Goal: Communication & Community: Participate in discussion

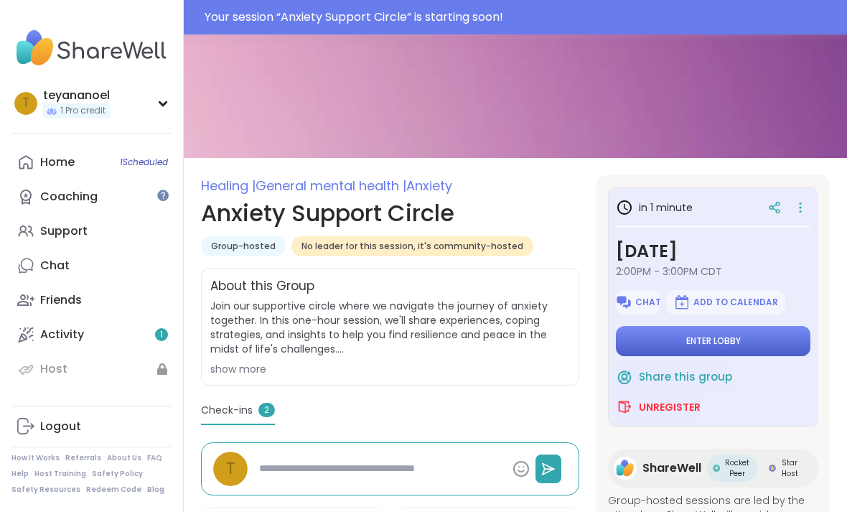
click at [617, 353] on button "Enter lobby" at bounding box center [713, 341] width 195 height 30
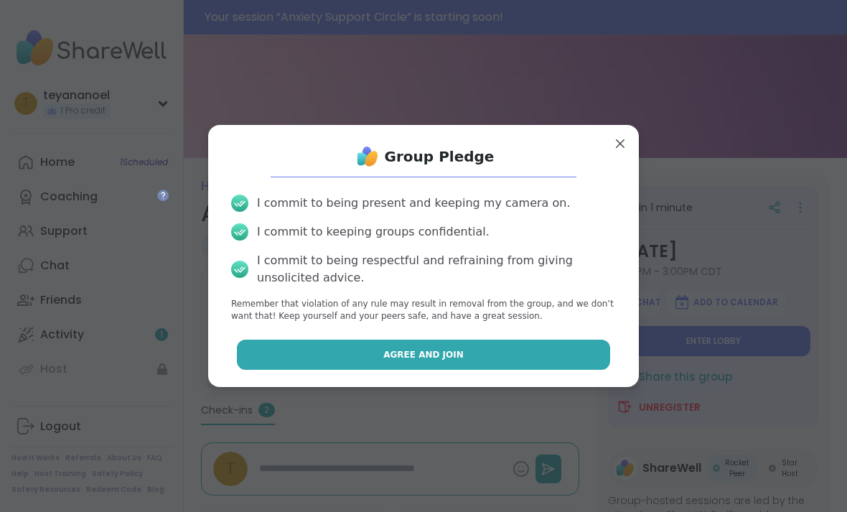
click at [526, 370] on button "Agree and Join" at bounding box center [424, 355] width 374 height 30
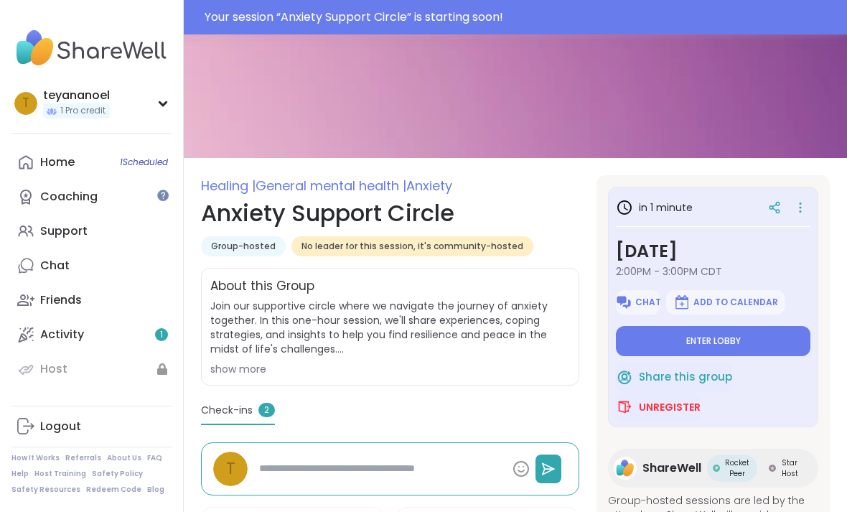
type textarea "*"
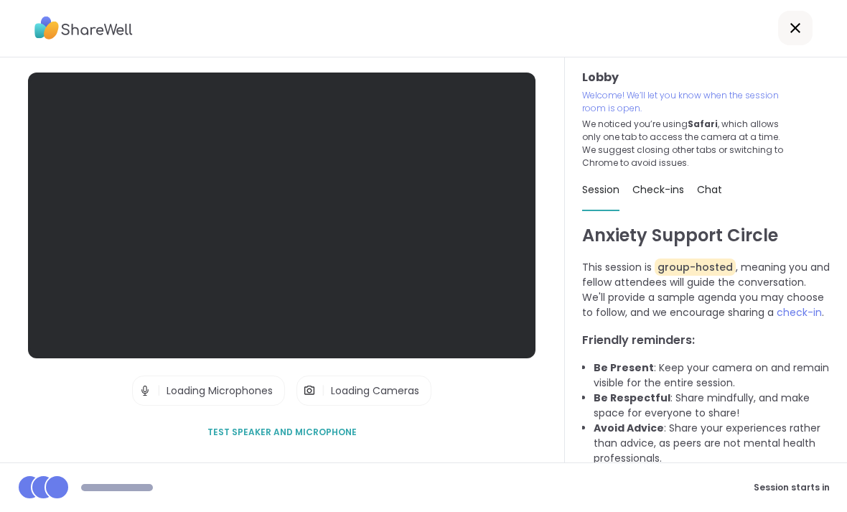
scroll to position [46, 0]
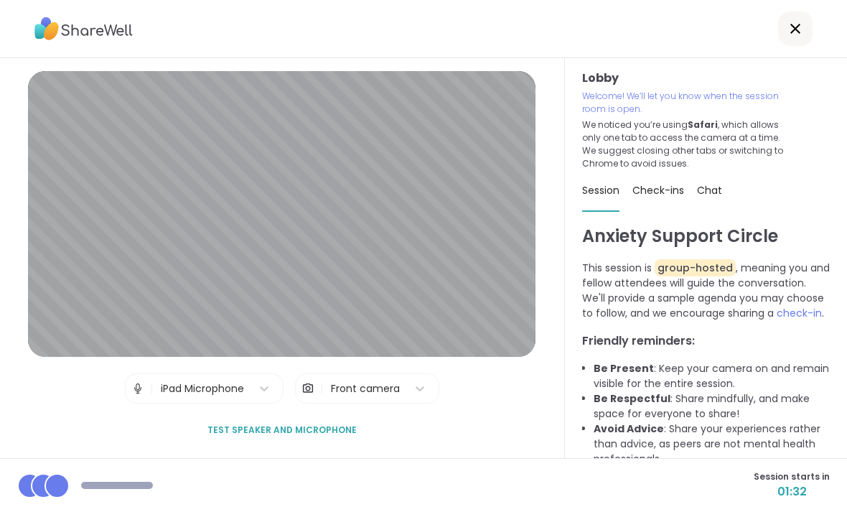
click at [144, 374] on img at bounding box center [137, 388] width 13 height 29
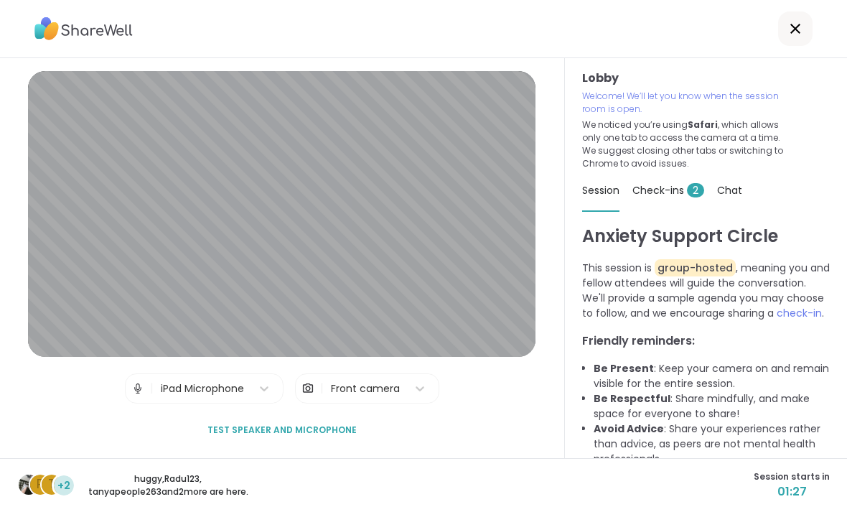
click at [435, 373] on div "| Front camera" at bounding box center [367, 388] width 144 height 30
click at [417, 387] on icon at bounding box center [420, 389] width 9 height 5
click at [310, 374] on img at bounding box center [308, 388] width 13 height 29
click at [315, 374] on img at bounding box center [308, 388] width 13 height 29
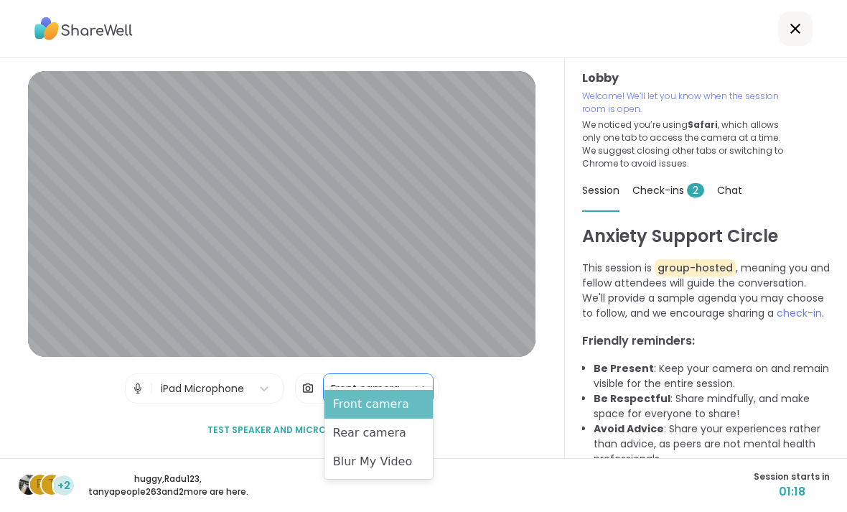
click at [416, 406] on div "Front camera" at bounding box center [379, 404] width 108 height 29
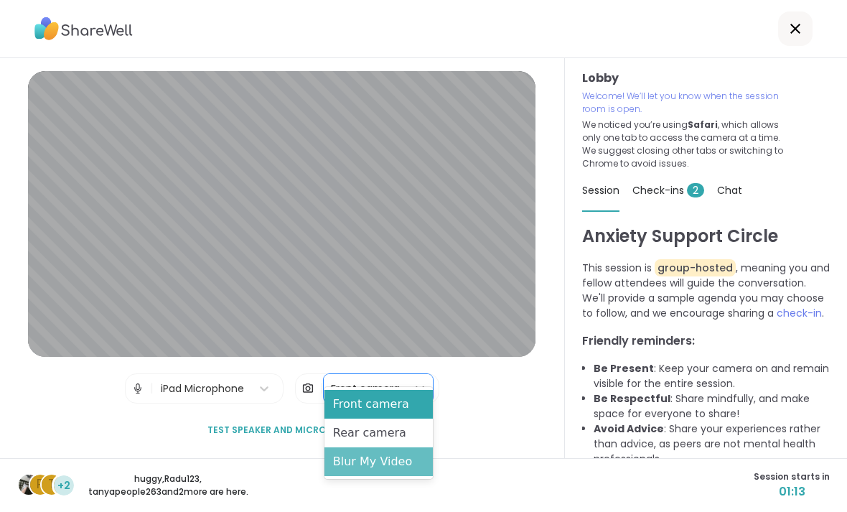
click at [393, 466] on div "Blur My Video" at bounding box center [379, 461] width 108 height 29
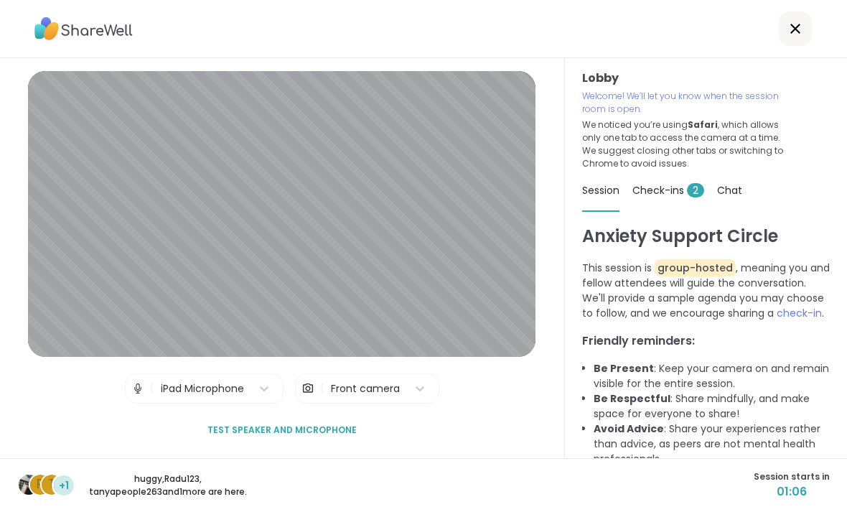
click at [280, 373] on div "| iPad Microphone" at bounding box center [204, 388] width 159 height 30
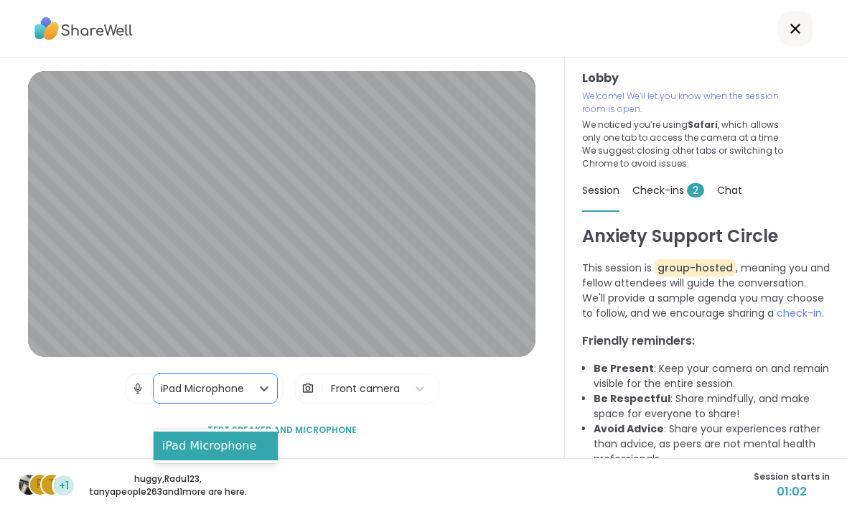
scroll to position [0, 0]
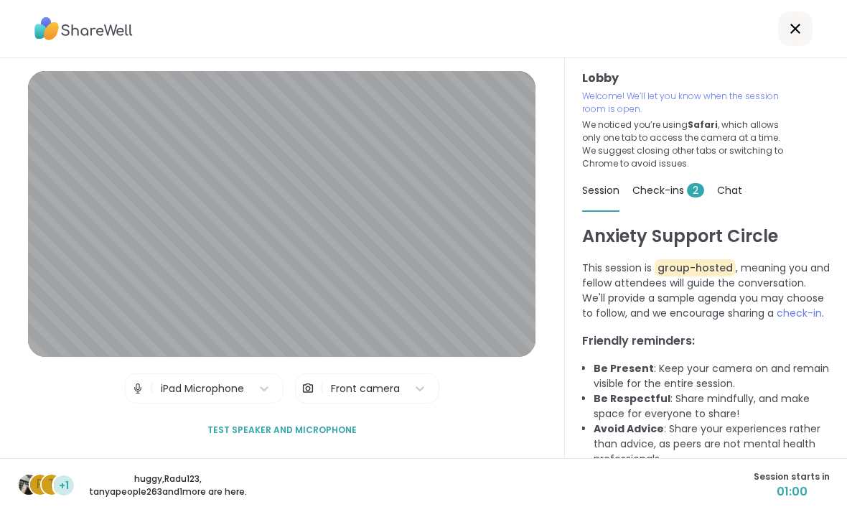
click at [617, 26] on icon at bounding box center [795, 28] width 17 height 17
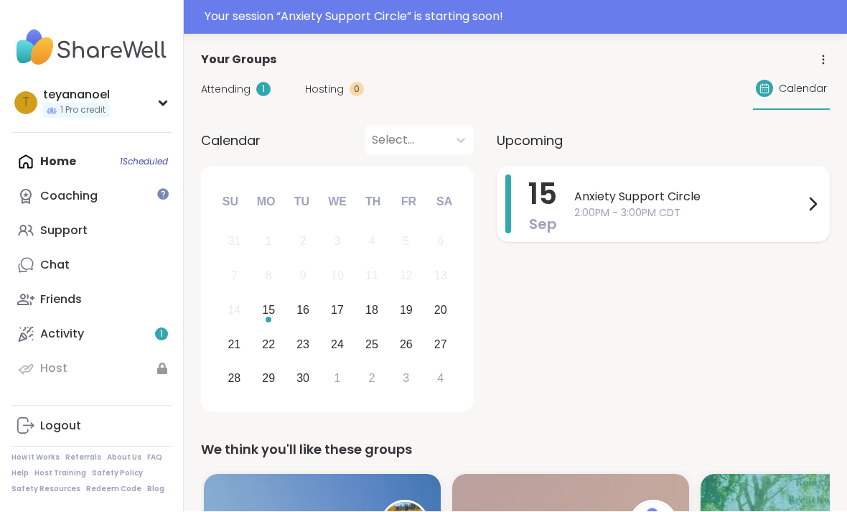
scroll to position [88, 0]
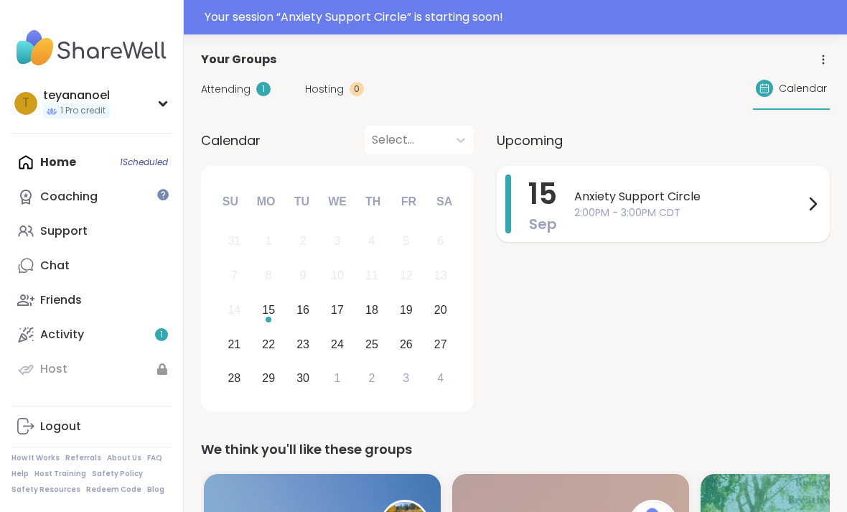
click at [617, 210] on span "2:00PM - 3:00PM CDT" at bounding box center [690, 212] width 230 height 15
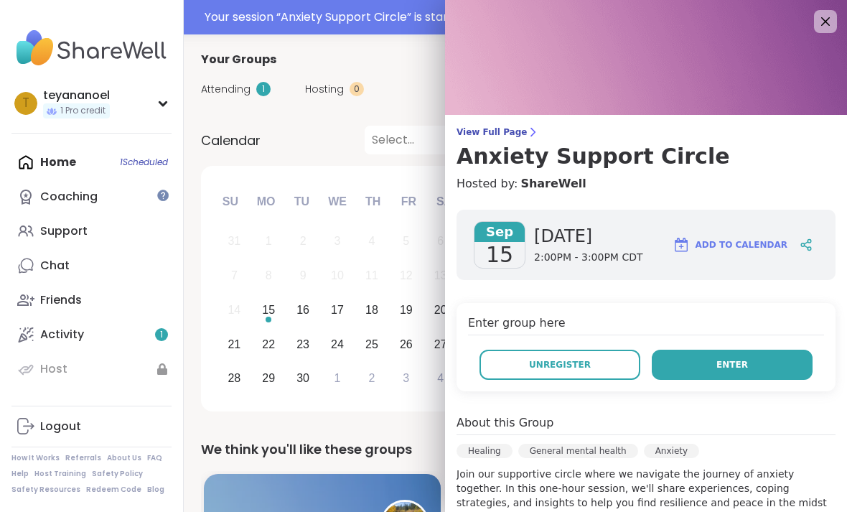
click at [617, 360] on button "Enter" at bounding box center [732, 365] width 161 height 30
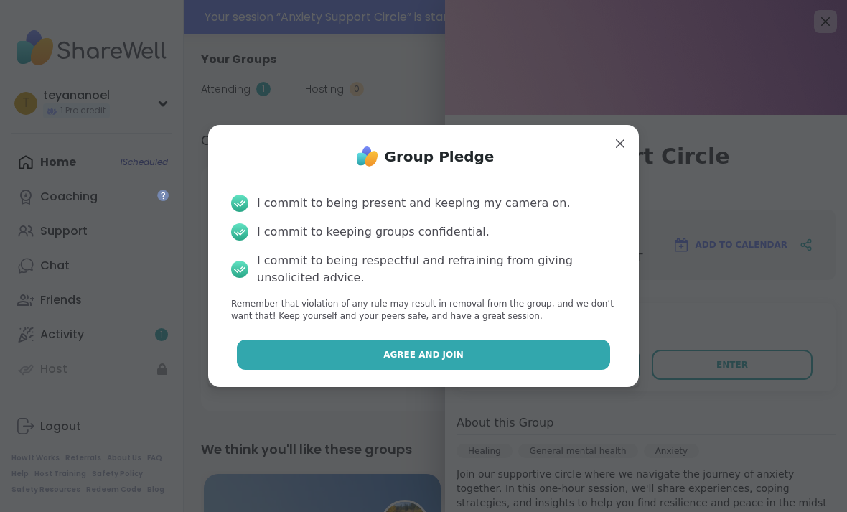
click at [557, 354] on button "Agree and Join" at bounding box center [424, 355] width 374 height 30
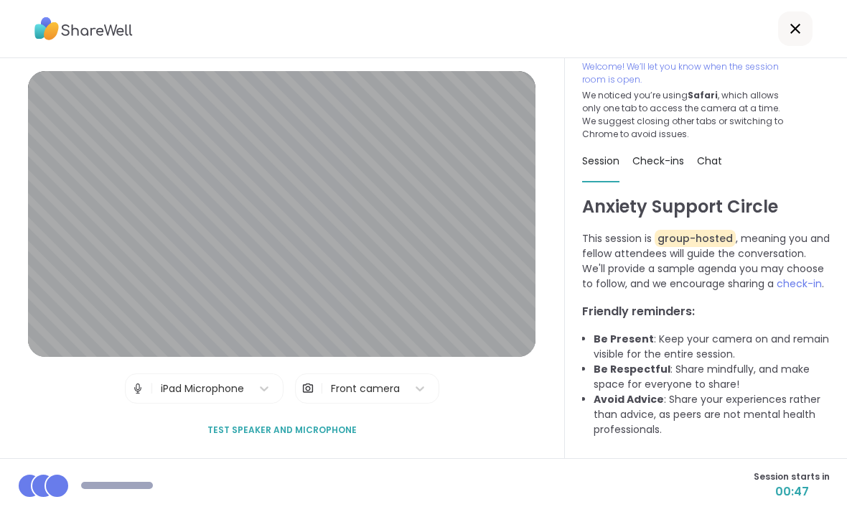
scroll to position [37, 0]
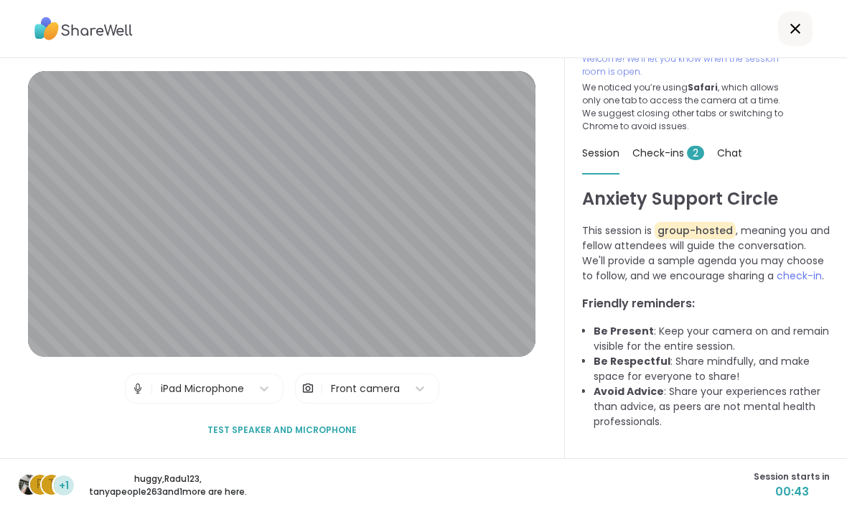
click at [57, 479] on div "+1" at bounding box center [64, 485] width 20 height 20
click at [70, 486] on div "+1" at bounding box center [64, 485] width 20 height 20
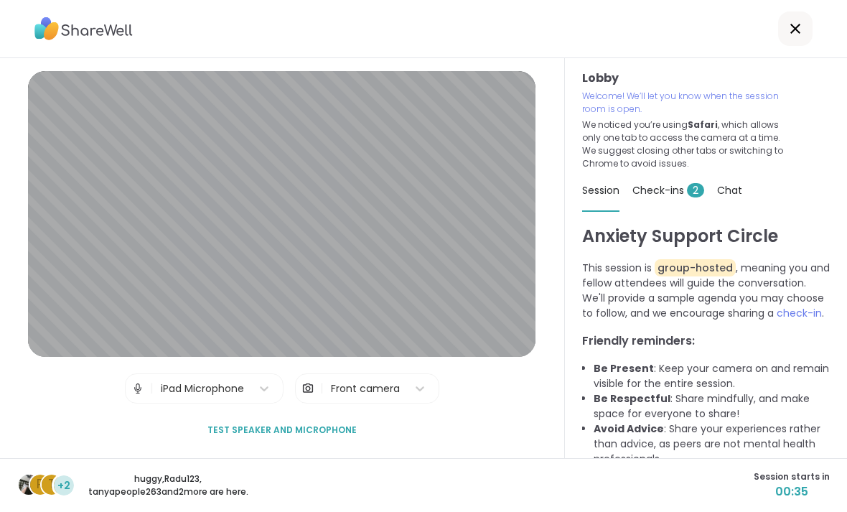
scroll to position [0, 0]
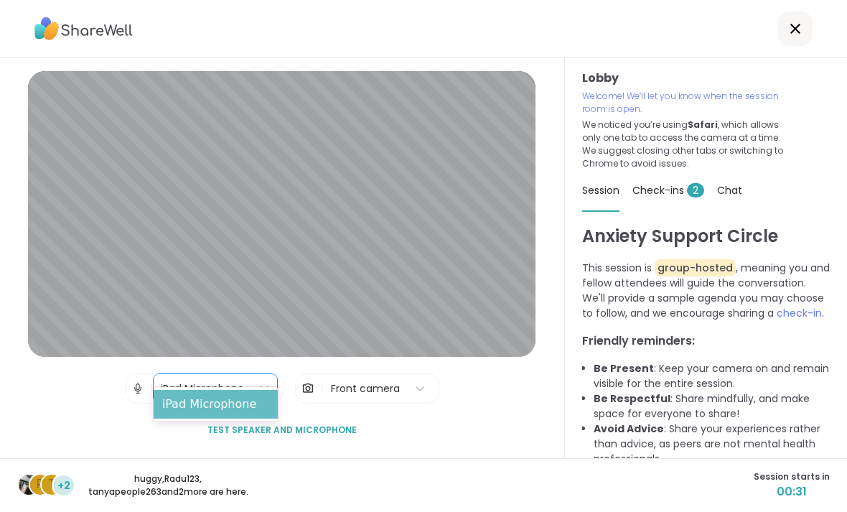
click at [223, 404] on div "iPad Microphone" at bounding box center [216, 404] width 124 height 29
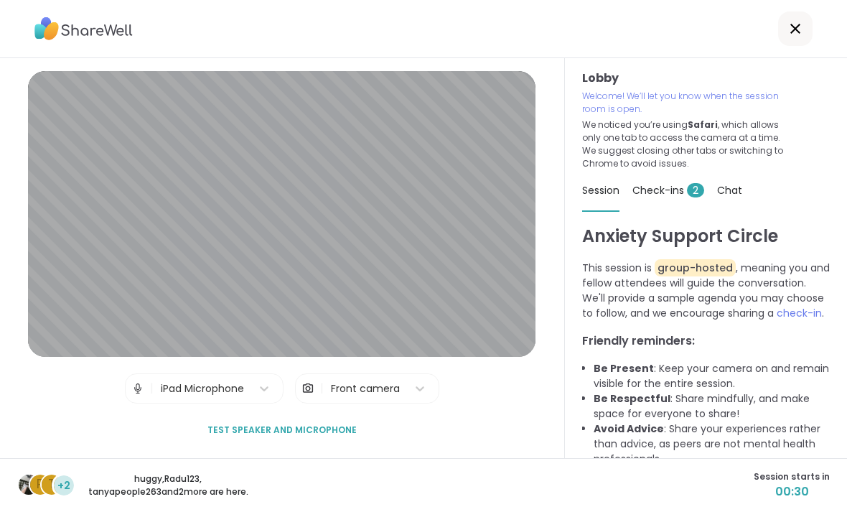
click at [138, 374] on img at bounding box center [137, 388] width 13 height 29
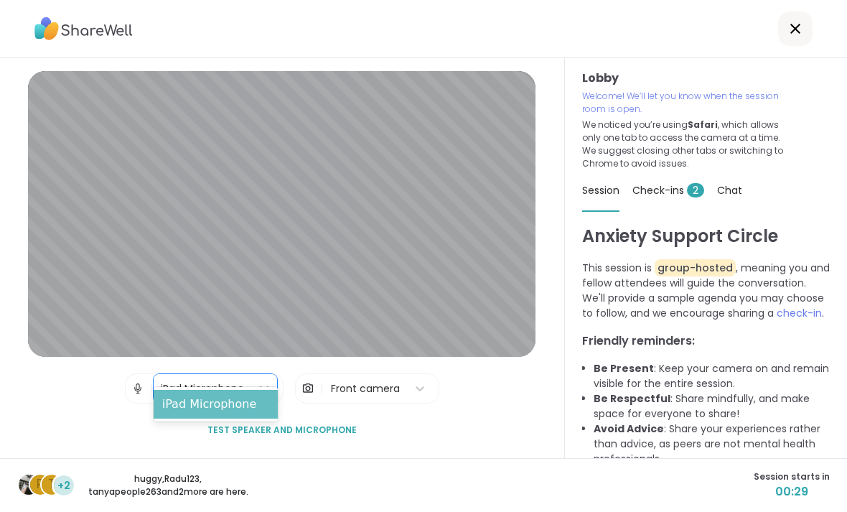
click at [258, 407] on div "iPad Microphone" at bounding box center [216, 404] width 124 height 29
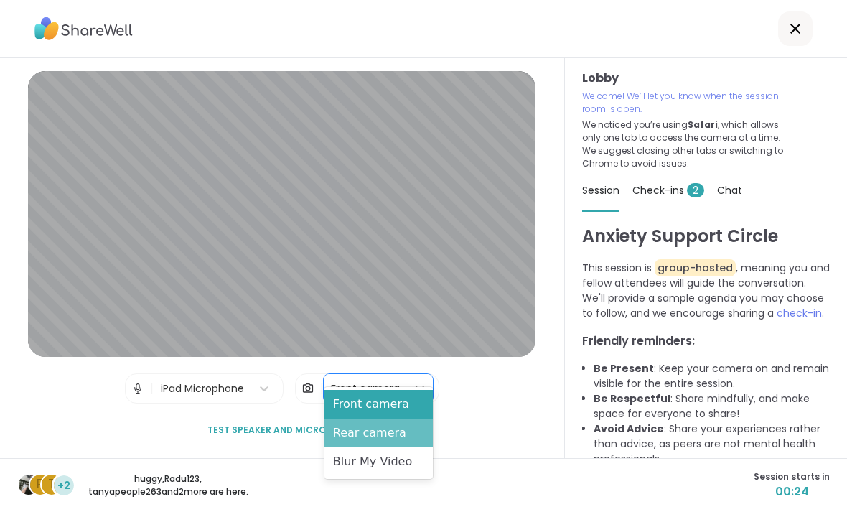
click at [390, 437] on div "Rear camera" at bounding box center [379, 433] width 108 height 29
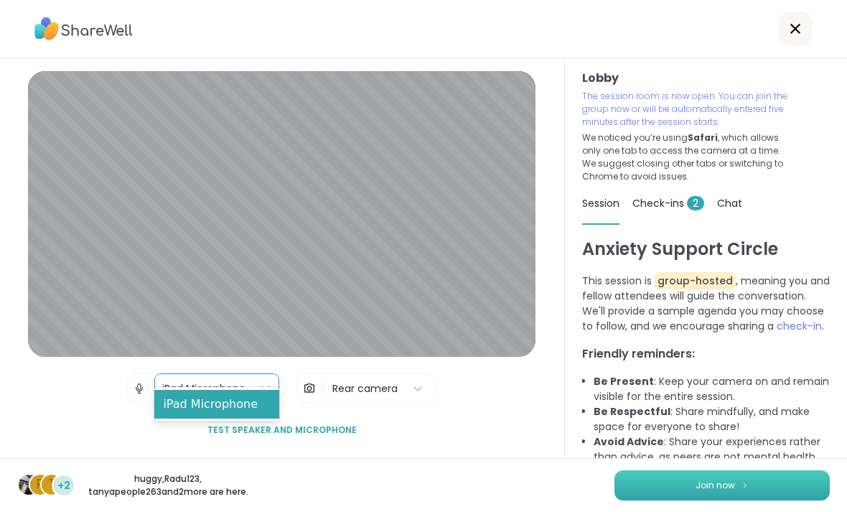
click at [617, 480] on button "Join now" at bounding box center [722, 485] width 215 height 30
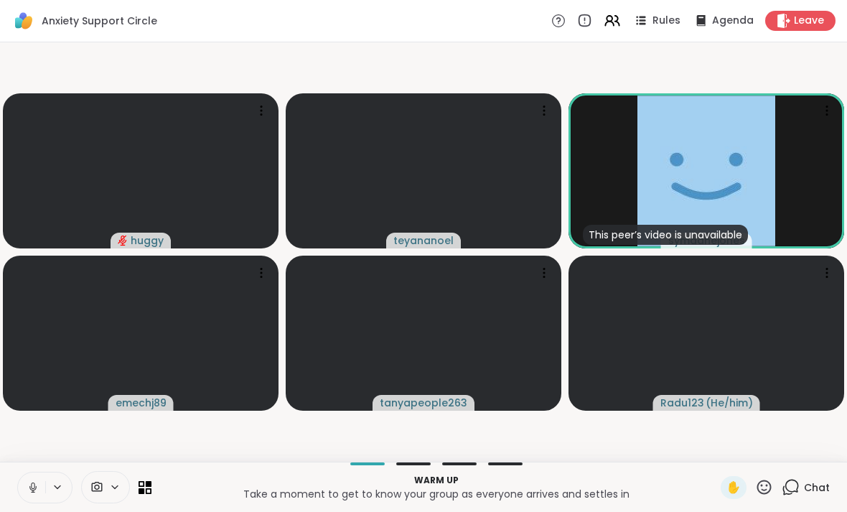
click at [99, 486] on icon at bounding box center [97, 487] width 11 height 10
click at [124, 483] on span at bounding box center [119, 487] width 20 height 12
click at [115, 488] on icon at bounding box center [114, 487] width 11 height 12
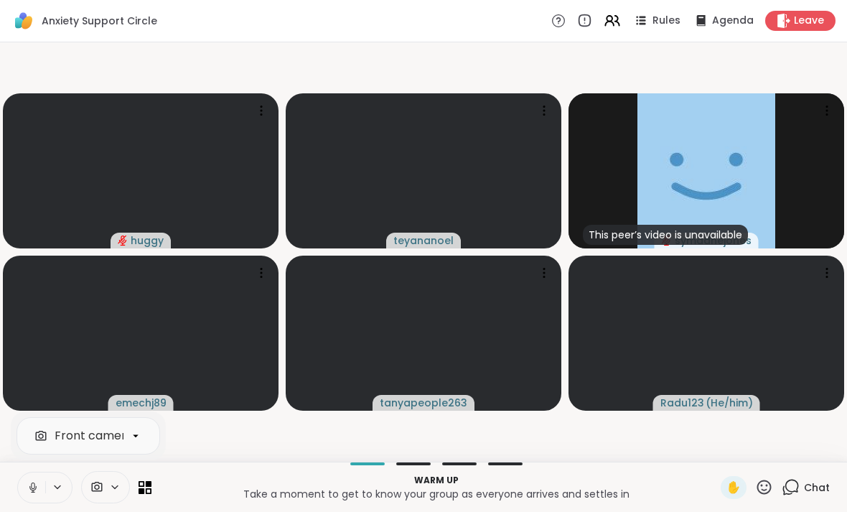
click at [187, 503] on div "Warm up Take a moment to get to know your group as everyone arrives and settles…" at bounding box center [436, 487] width 552 height 32
click at [53, 488] on icon at bounding box center [57, 487] width 11 height 12
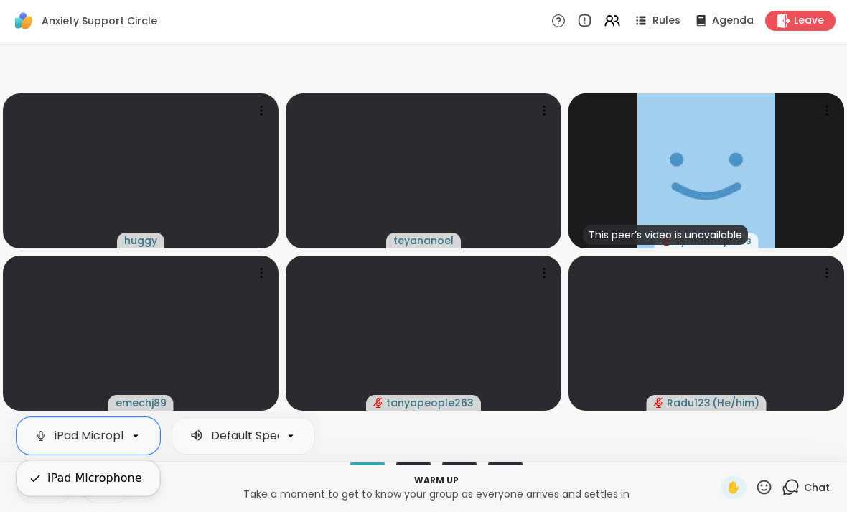
click at [92, 484] on div "iPad Microphone" at bounding box center [94, 478] width 95 height 17
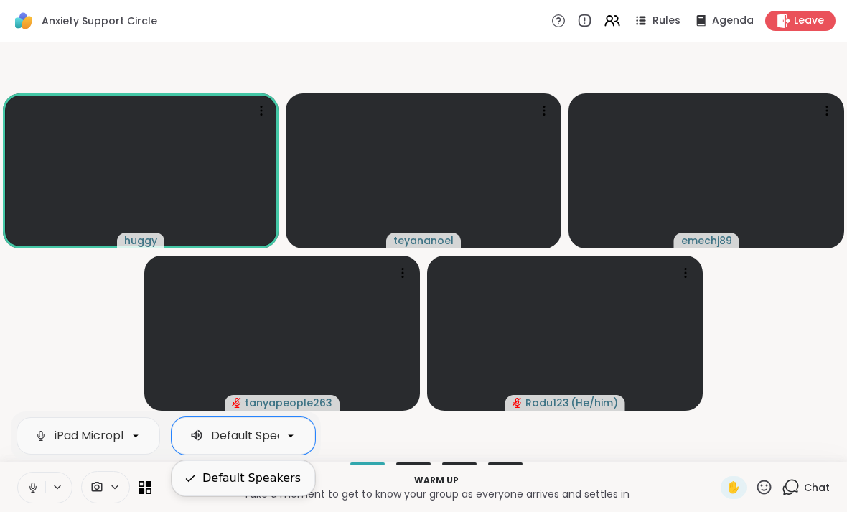
click at [48, 487] on button at bounding box center [58, 487] width 27 height 12
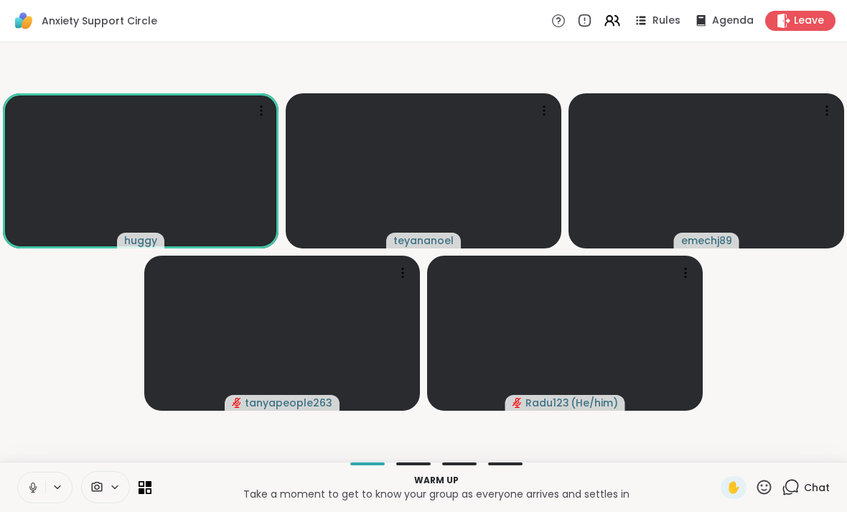
click at [37, 483] on icon at bounding box center [33, 487] width 13 height 13
click at [32, 484] on icon at bounding box center [33, 484] width 4 height 6
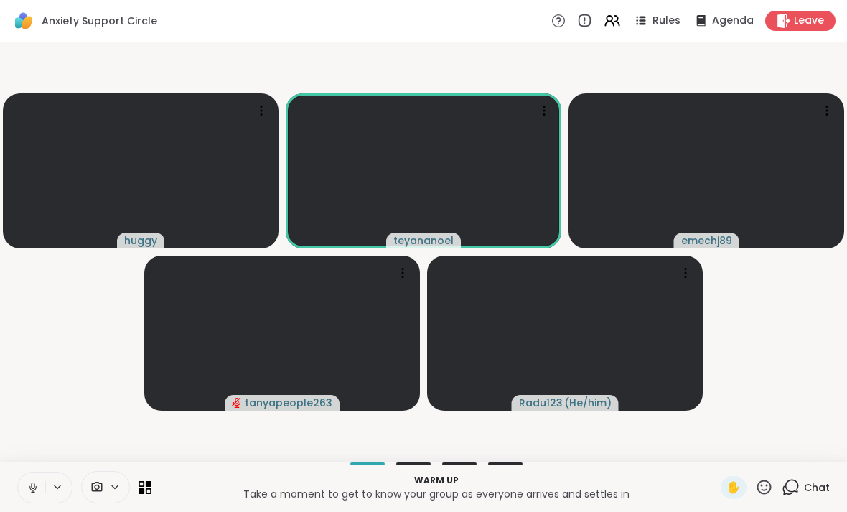
click at [29, 485] on icon at bounding box center [33, 487] width 13 height 13
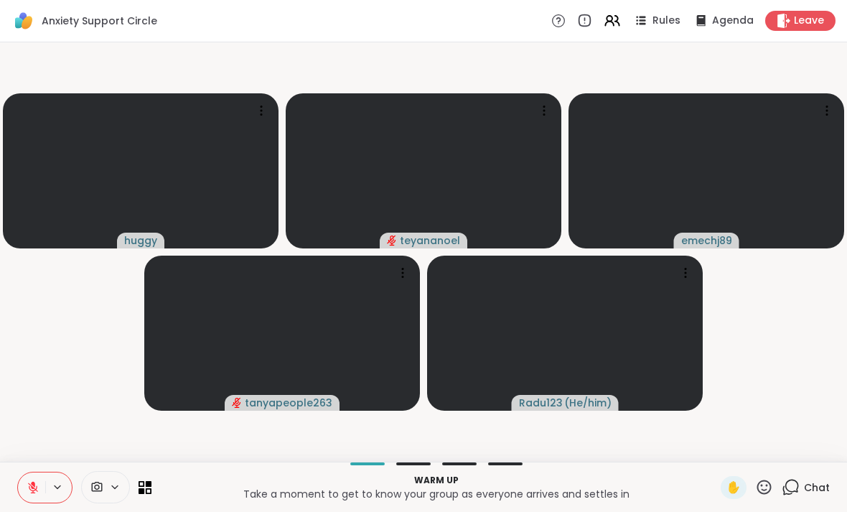
click at [34, 481] on icon at bounding box center [33, 487] width 13 height 13
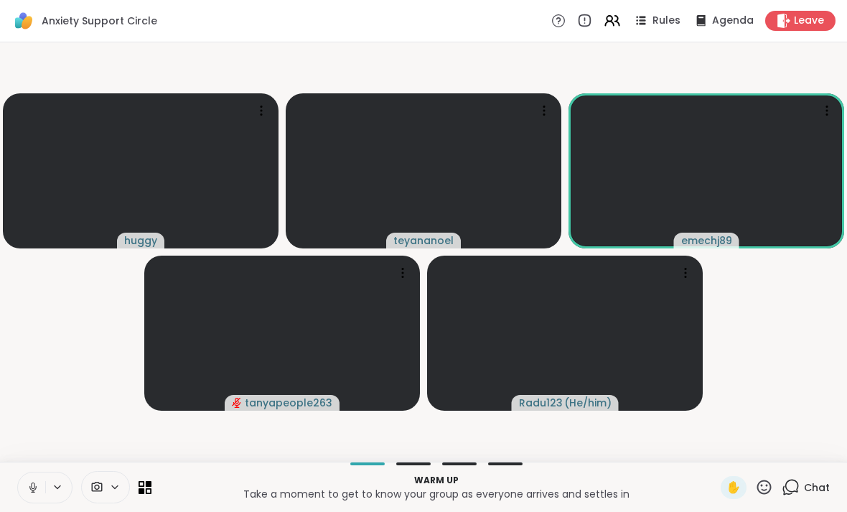
click at [34, 488] on icon at bounding box center [33, 486] width 4 height 6
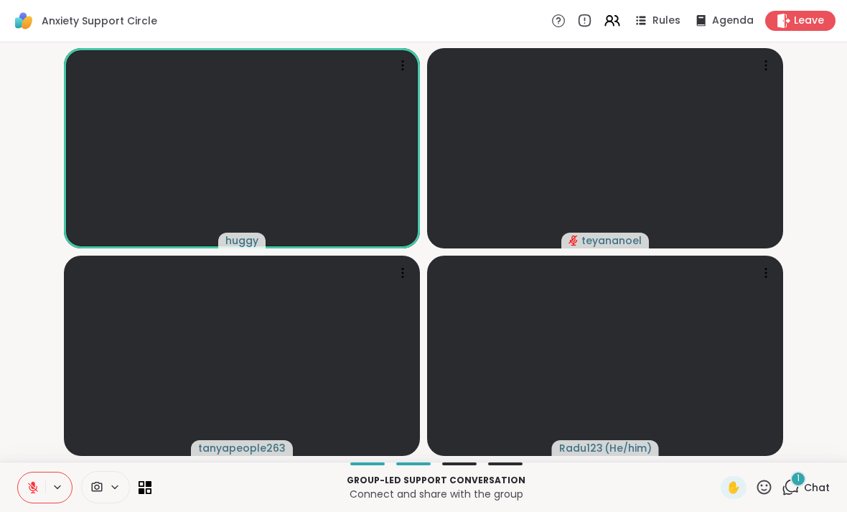
click at [617, 483] on span "1" at bounding box center [798, 479] width 3 height 12
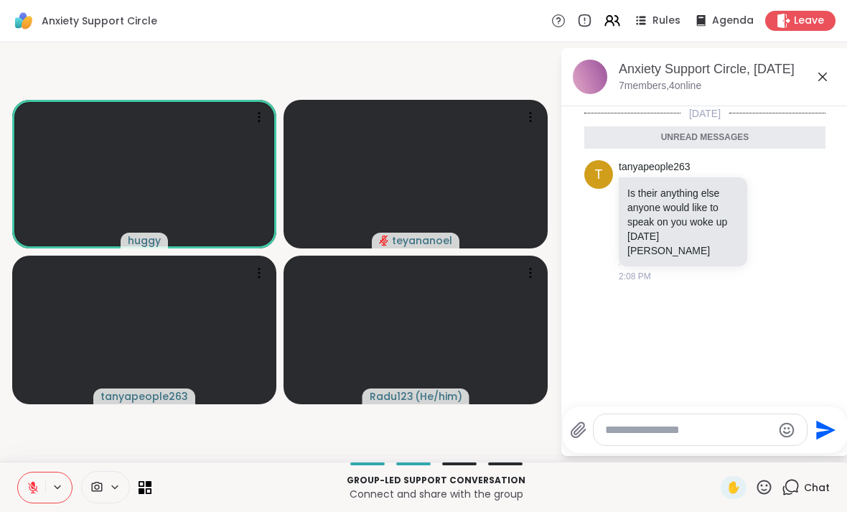
click at [121, 486] on span at bounding box center [119, 487] width 20 height 12
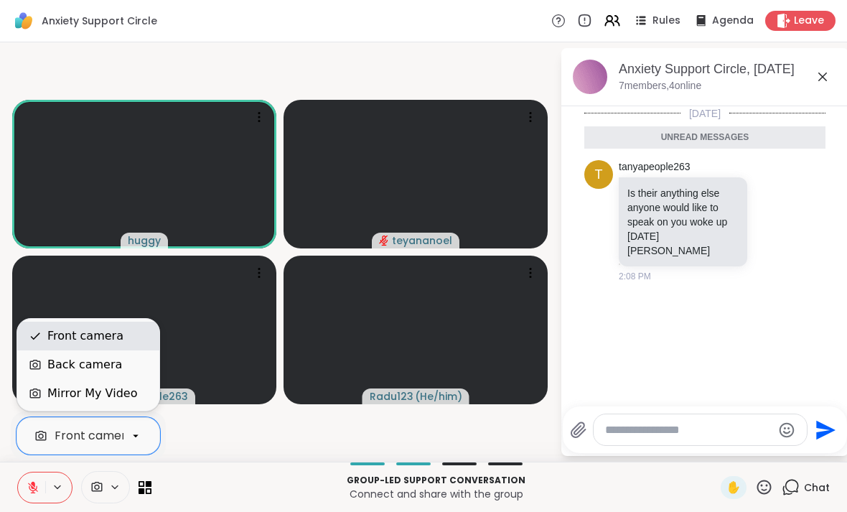
click at [78, 338] on div "Front camera" at bounding box center [85, 336] width 76 height 17
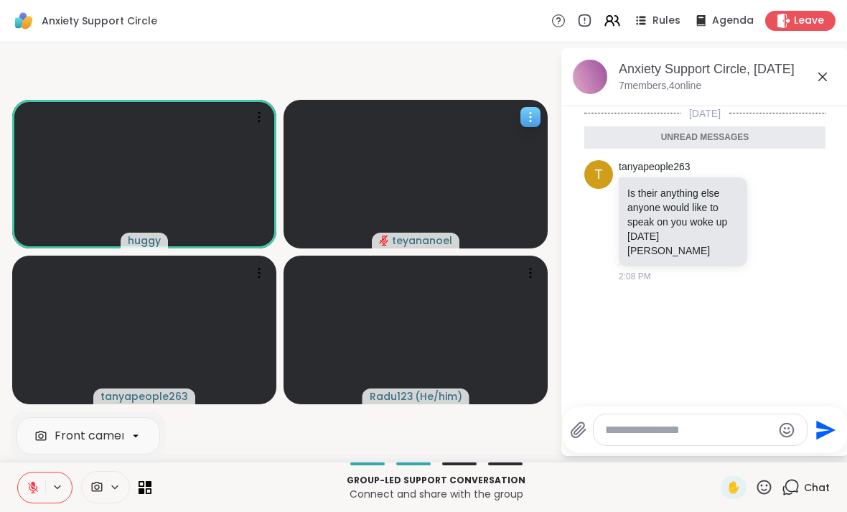
click at [535, 118] on icon at bounding box center [531, 117] width 14 height 14
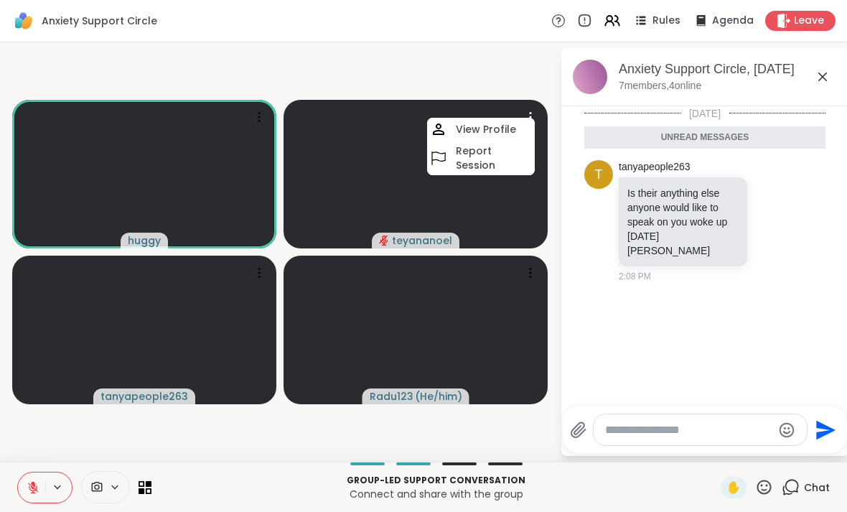
click at [111, 484] on icon at bounding box center [114, 487] width 11 height 12
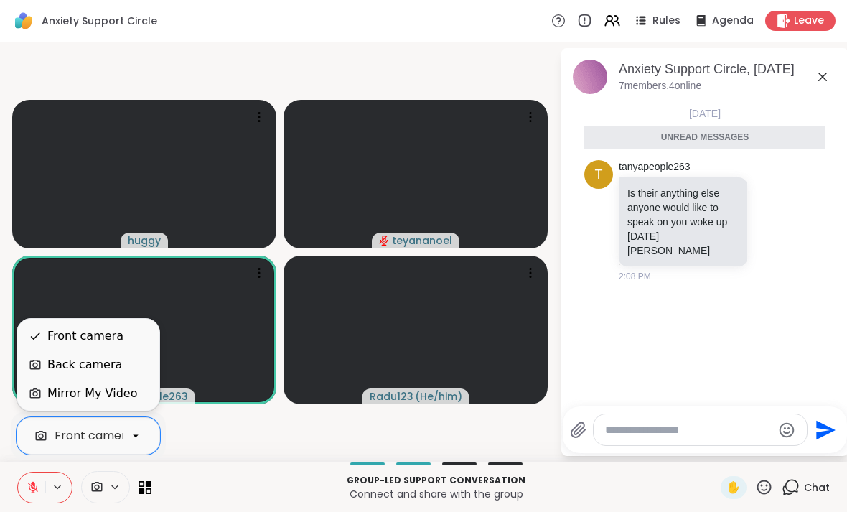
click at [539, 437] on video-player-container "[PERSON_NAME] tanyapeople263 Radu123 ( He/him )" at bounding box center [280, 252] width 543 height 408
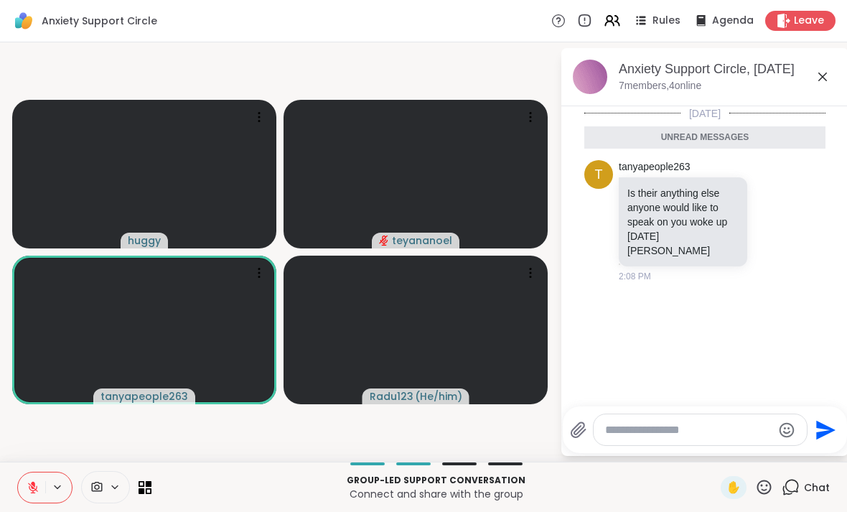
click at [55, 484] on icon at bounding box center [57, 487] width 11 height 12
click at [62, 485] on icon at bounding box center [57, 487] width 11 height 12
click at [64, 485] on button at bounding box center [58, 487] width 27 height 12
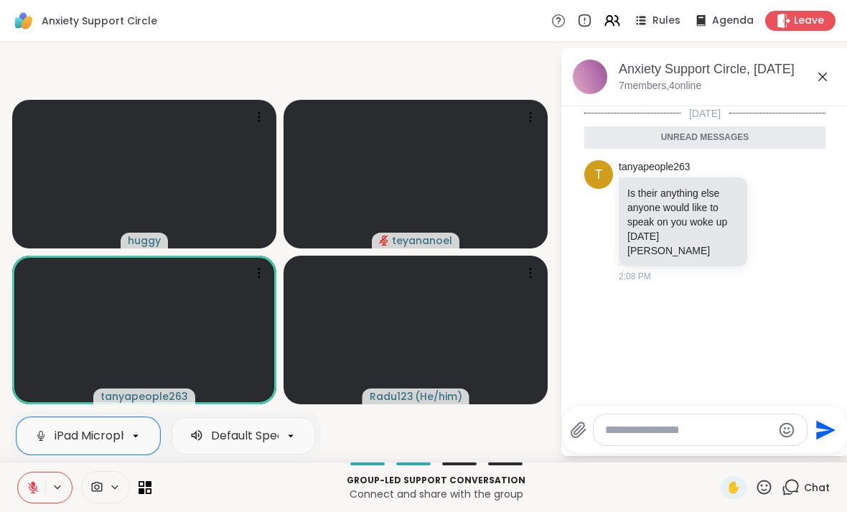
click at [46, 489] on button at bounding box center [58, 487] width 27 height 12
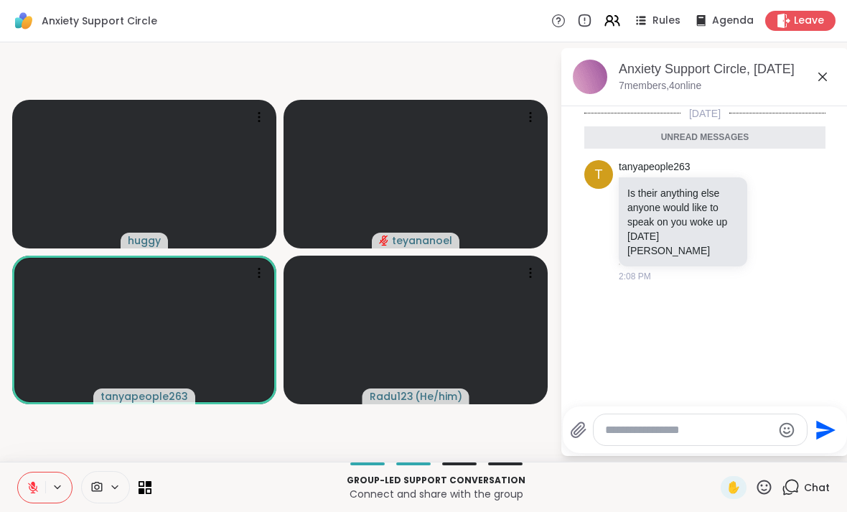
click at [32, 485] on icon at bounding box center [33, 484] width 4 height 6
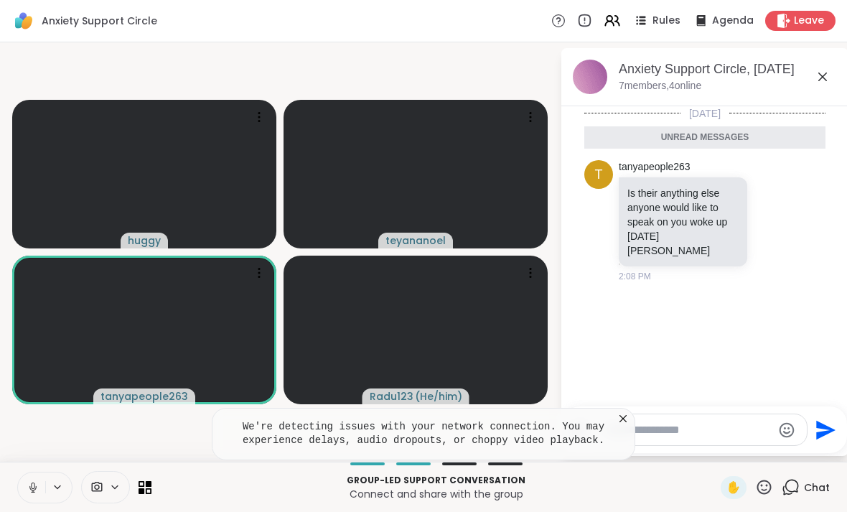
click at [54, 483] on icon at bounding box center [57, 487] width 11 height 12
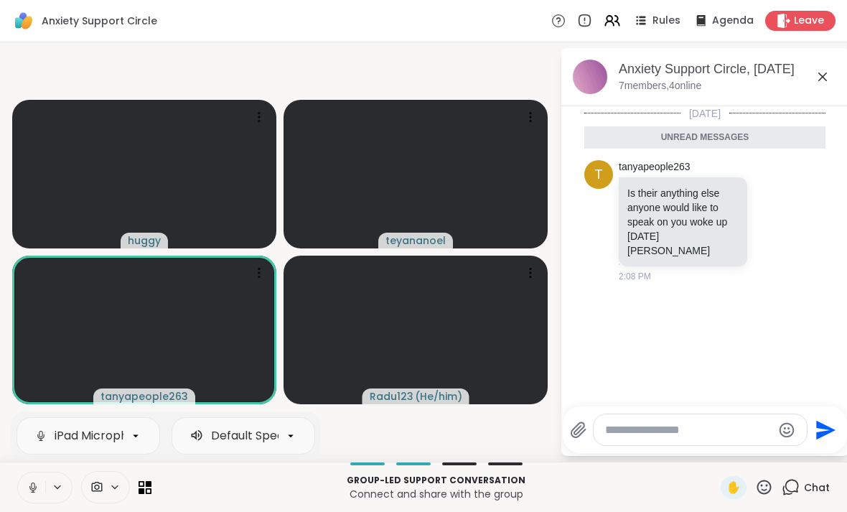
click at [65, 481] on button at bounding box center [58, 487] width 27 height 12
click at [29, 479] on button at bounding box center [31, 488] width 27 height 30
click at [106, 490] on span at bounding box center [95, 487] width 27 height 14
click at [103, 481] on span at bounding box center [95, 487] width 27 height 14
click at [98, 477] on div at bounding box center [105, 487] width 49 height 32
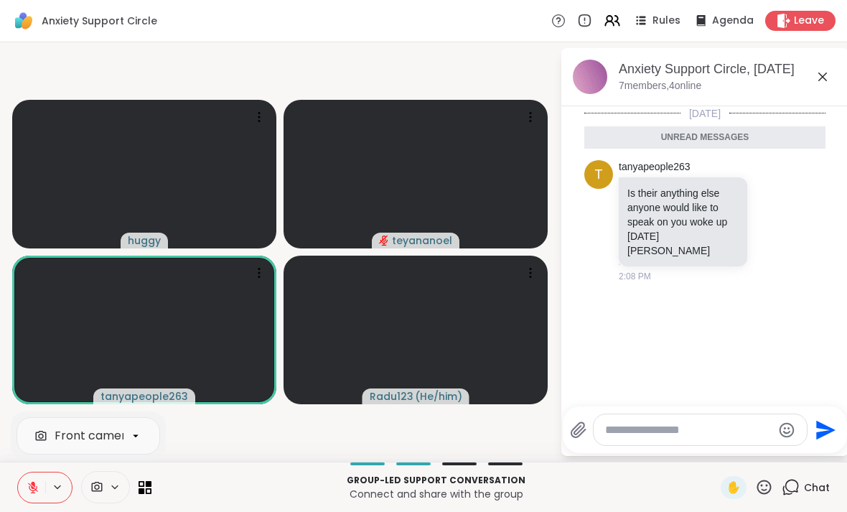
click at [102, 482] on icon at bounding box center [96, 487] width 13 height 14
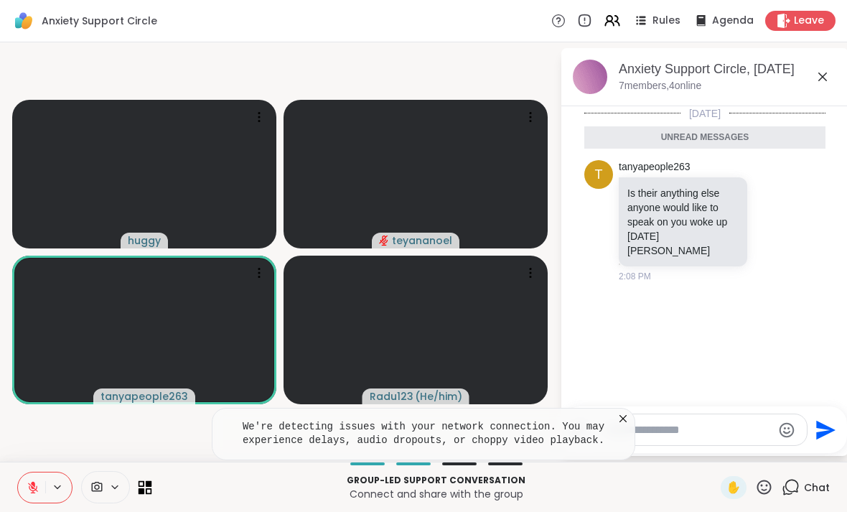
click at [150, 490] on icon at bounding box center [146, 487] width 14 height 14
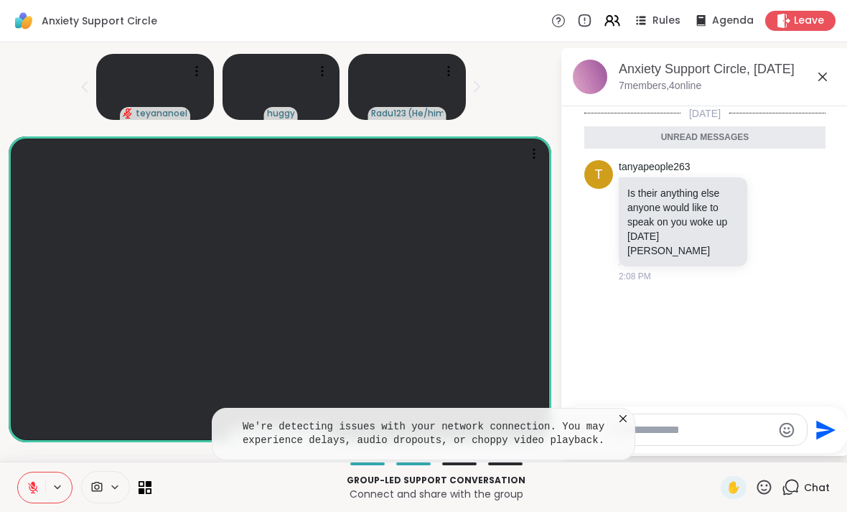
click at [114, 491] on icon at bounding box center [114, 487] width 11 height 12
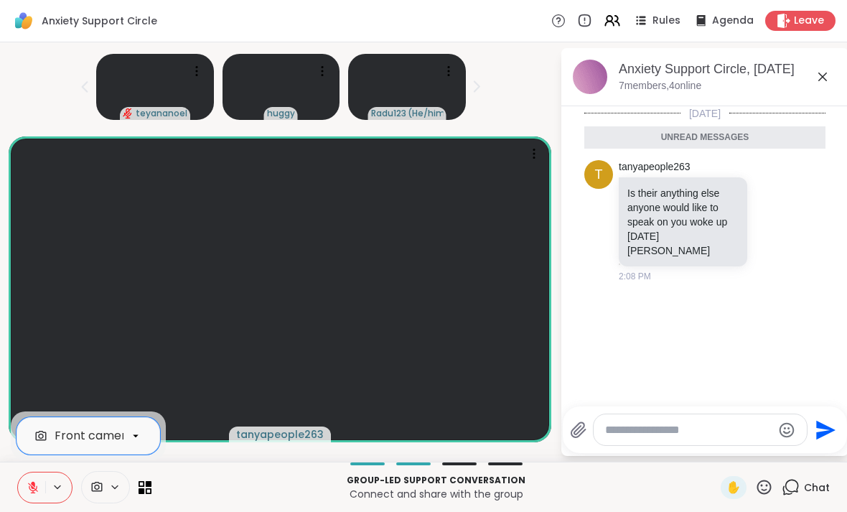
click at [617, 426] on textarea "Type your message" at bounding box center [688, 430] width 167 height 14
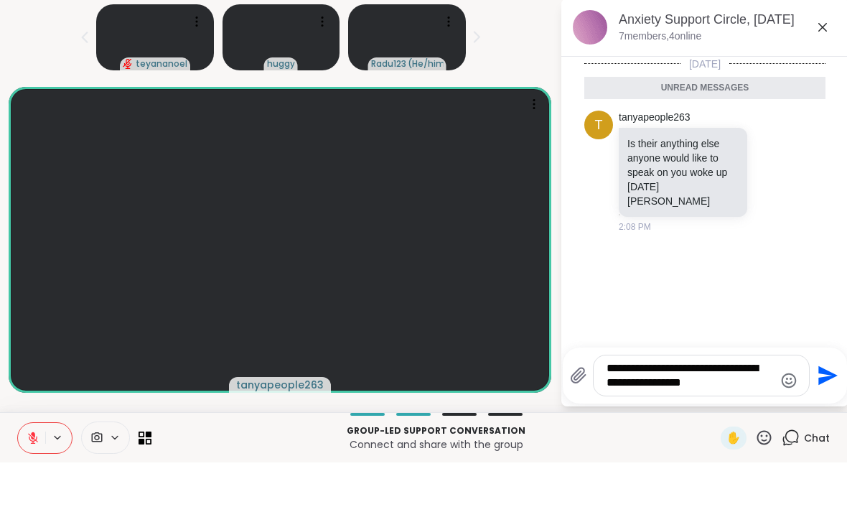
type textarea "**********"
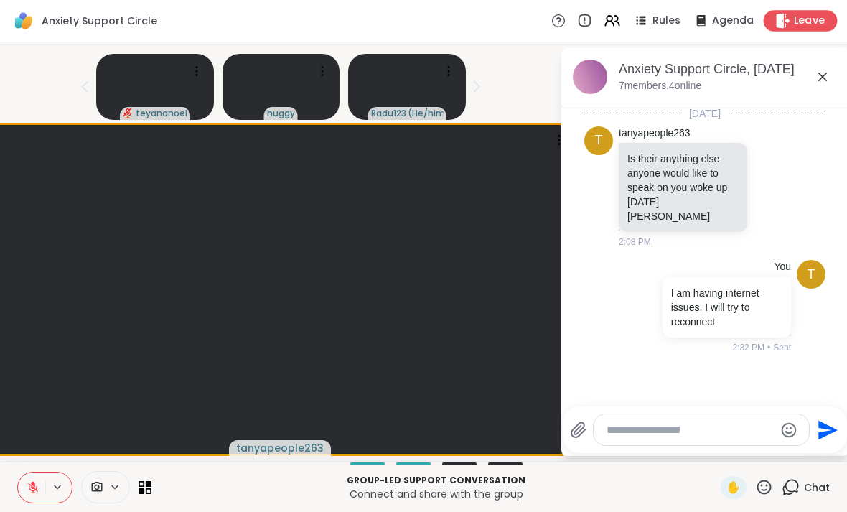
click at [617, 23] on span "Leave" at bounding box center [810, 21] width 32 height 15
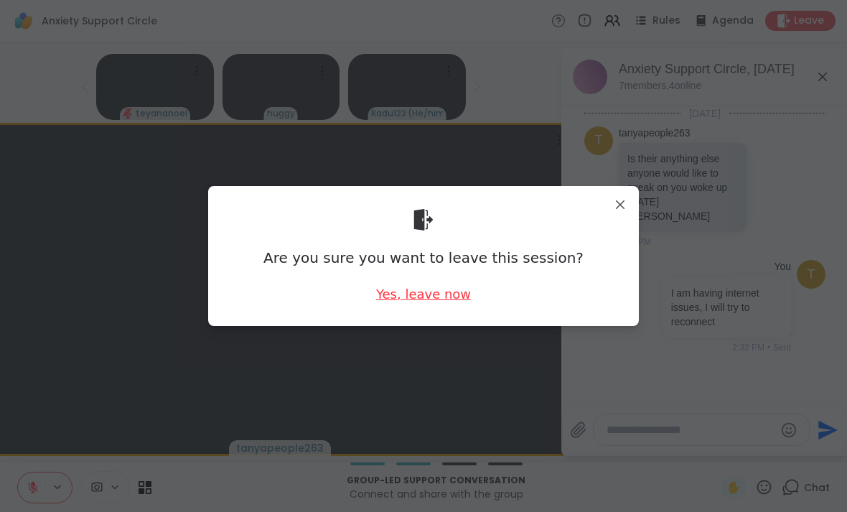
click at [457, 298] on div "Yes, leave now" at bounding box center [423, 294] width 95 height 18
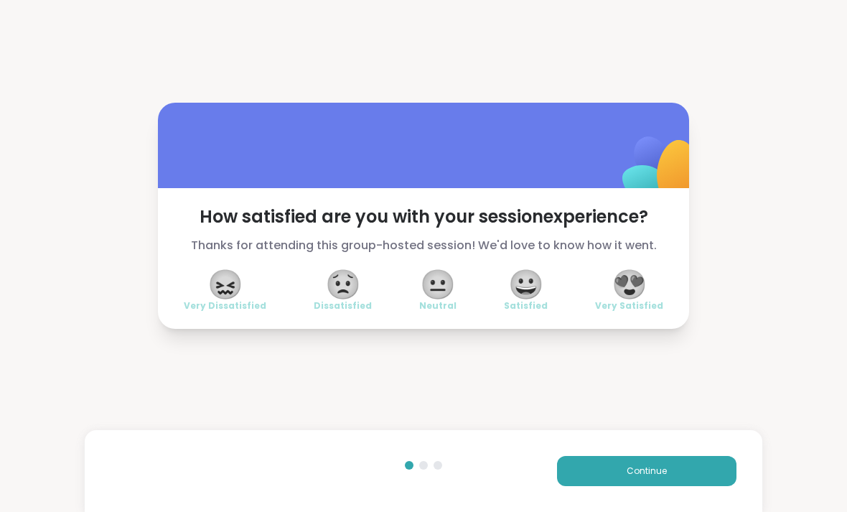
click at [446, 284] on span "😐" at bounding box center [438, 284] width 36 height 26
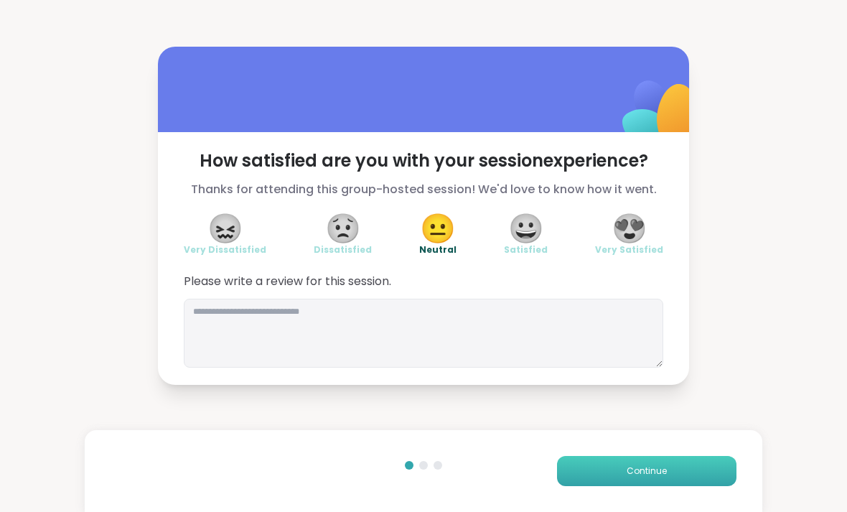
click at [617, 474] on span "Continue" at bounding box center [647, 471] width 40 height 13
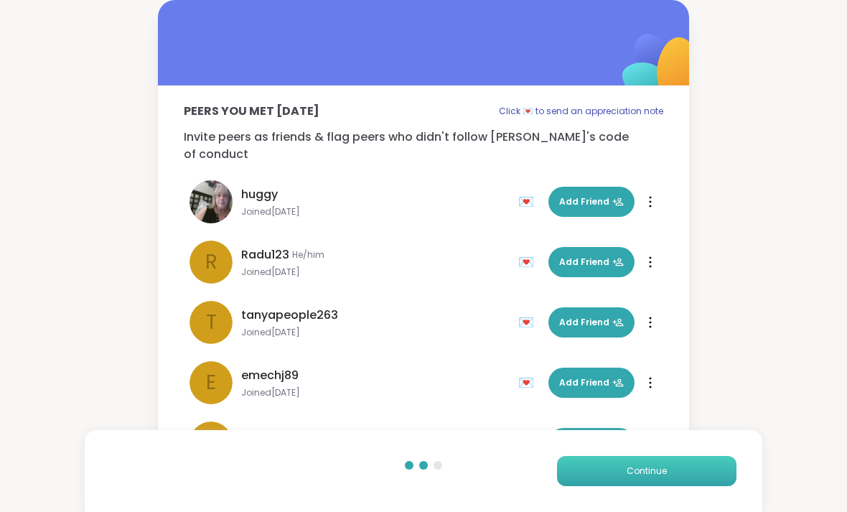
click at [617, 476] on button "Continue" at bounding box center [647, 471] width 180 height 30
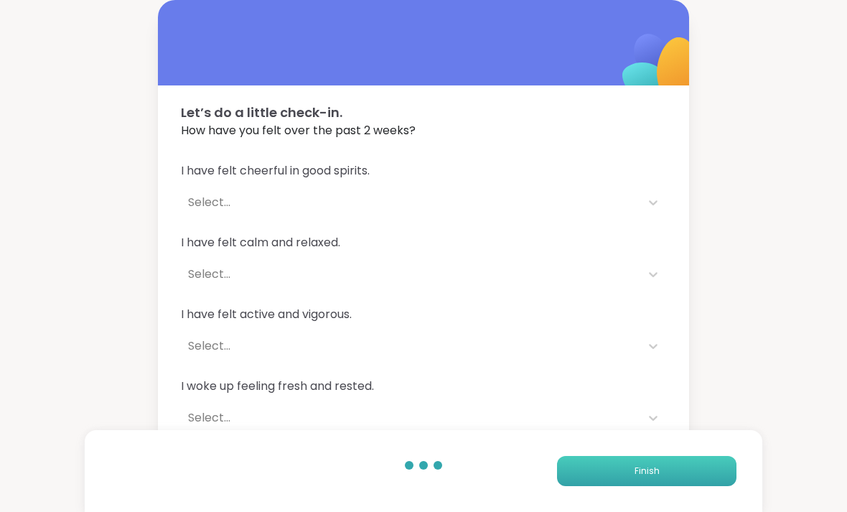
click at [617, 475] on button "Finish" at bounding box center [647, 471] width 180 height 30
